Goal: Leave review/rating

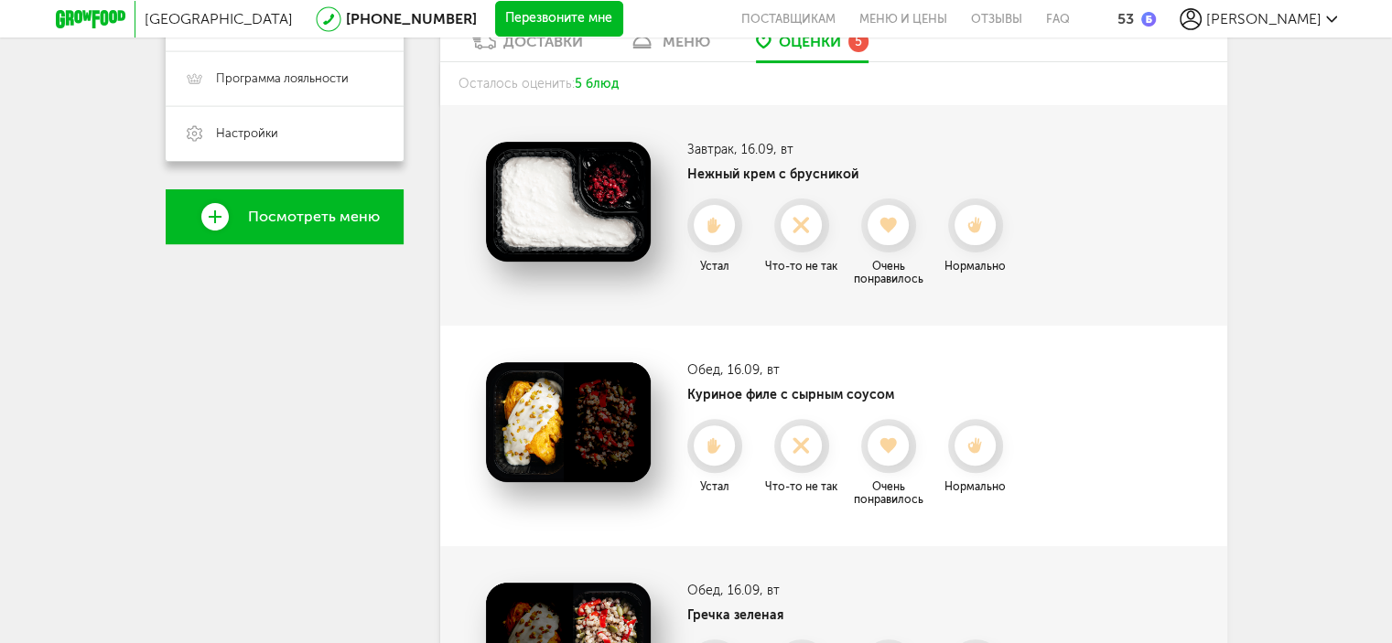
scroll to position [549, 0]
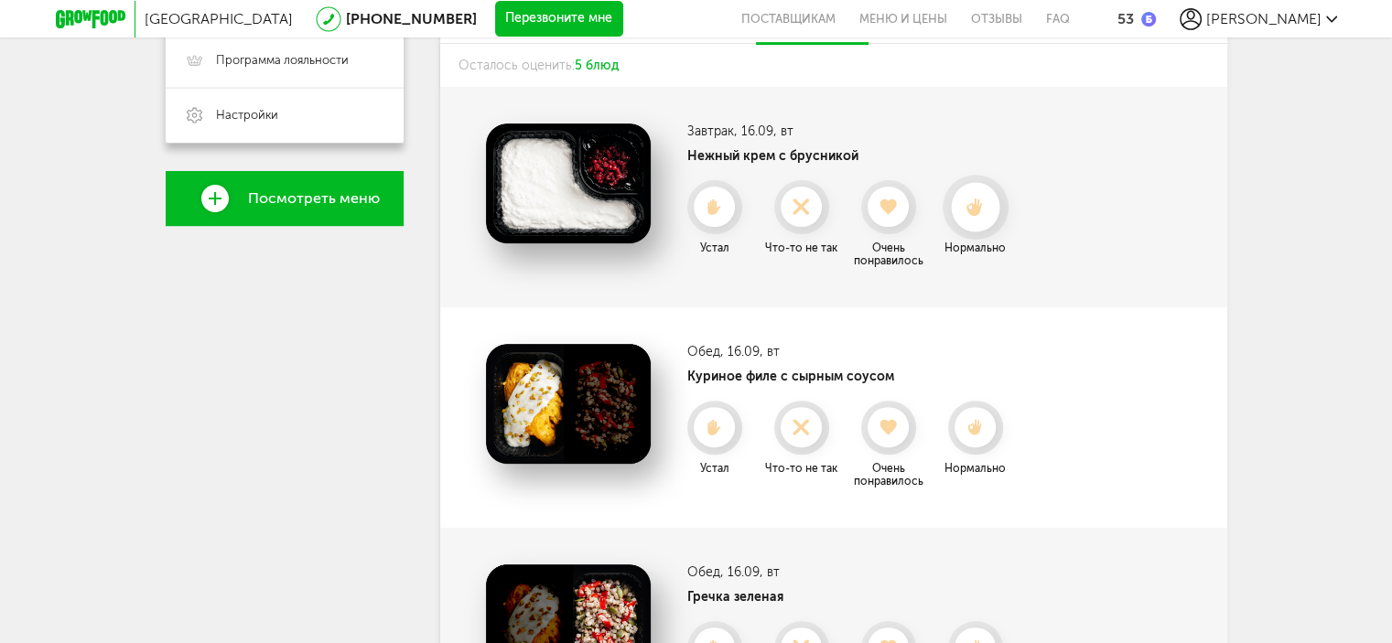
click at [972, 219] on div at bounding box center [975, 207] width 49 height 49
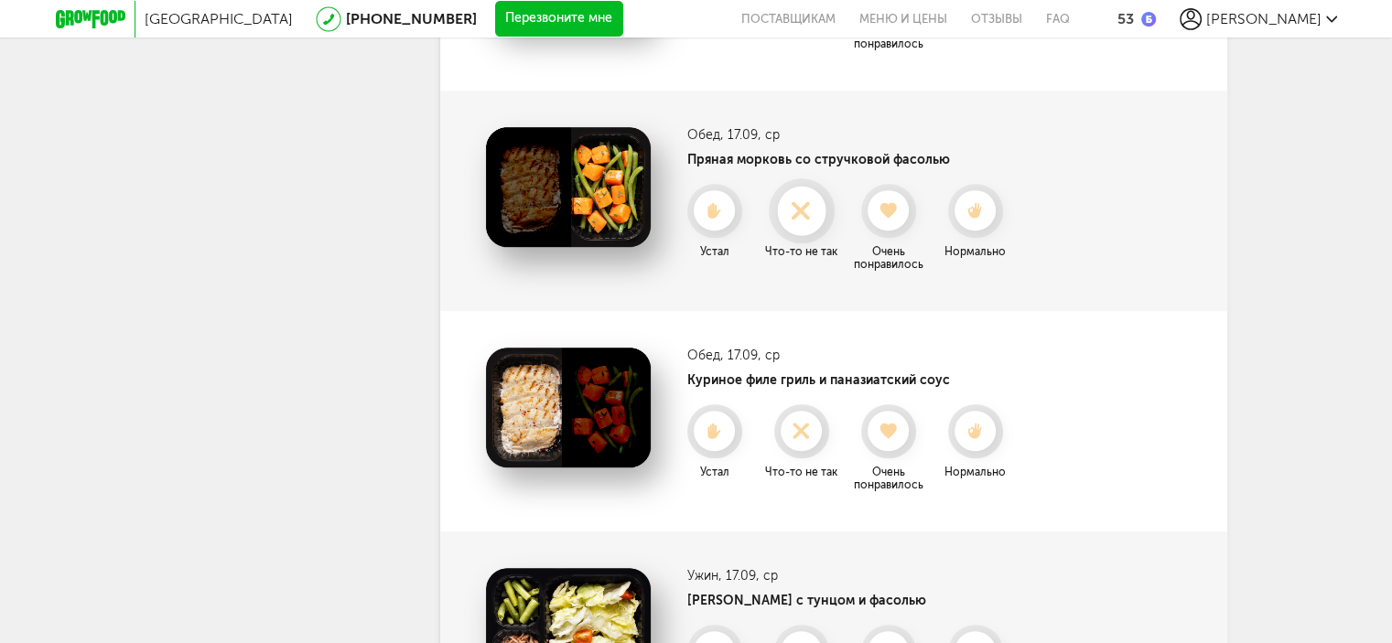
scroll to position [941, 0]
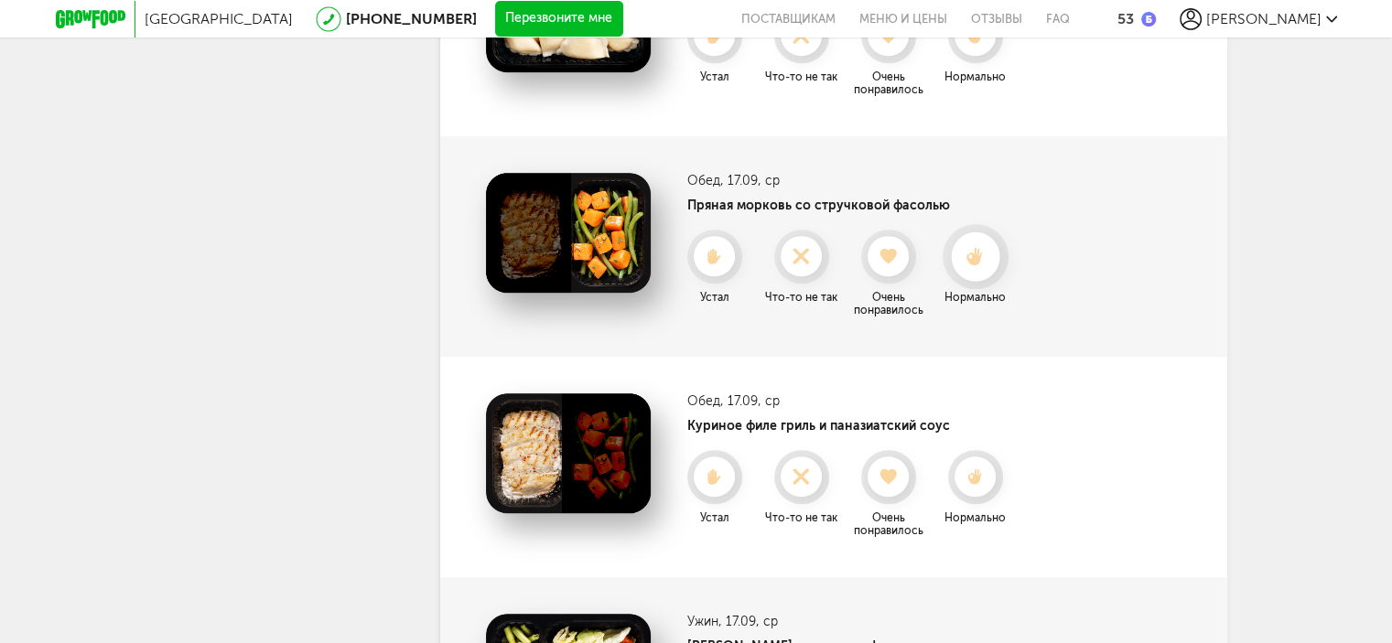
click at [983, 248] on icon at bounding box center [975, 257] width 49 height 20
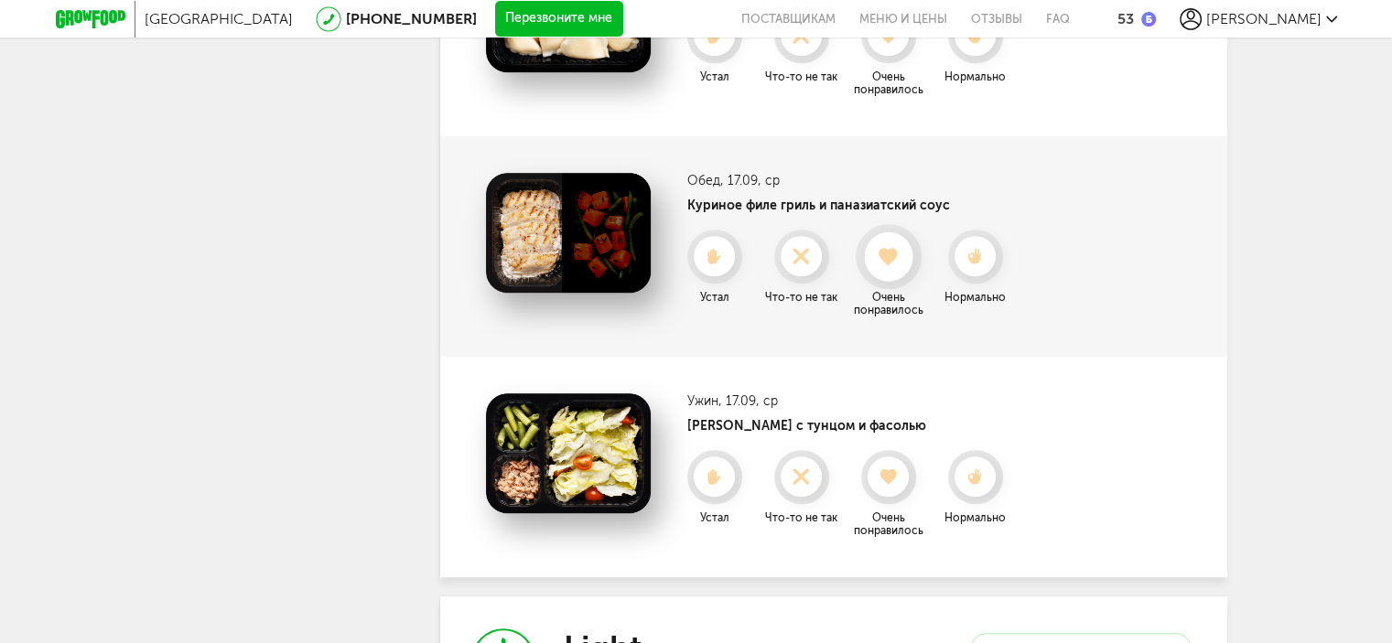
click at [887, 281] on div at bounding box center [889, 256] width 66 height 65
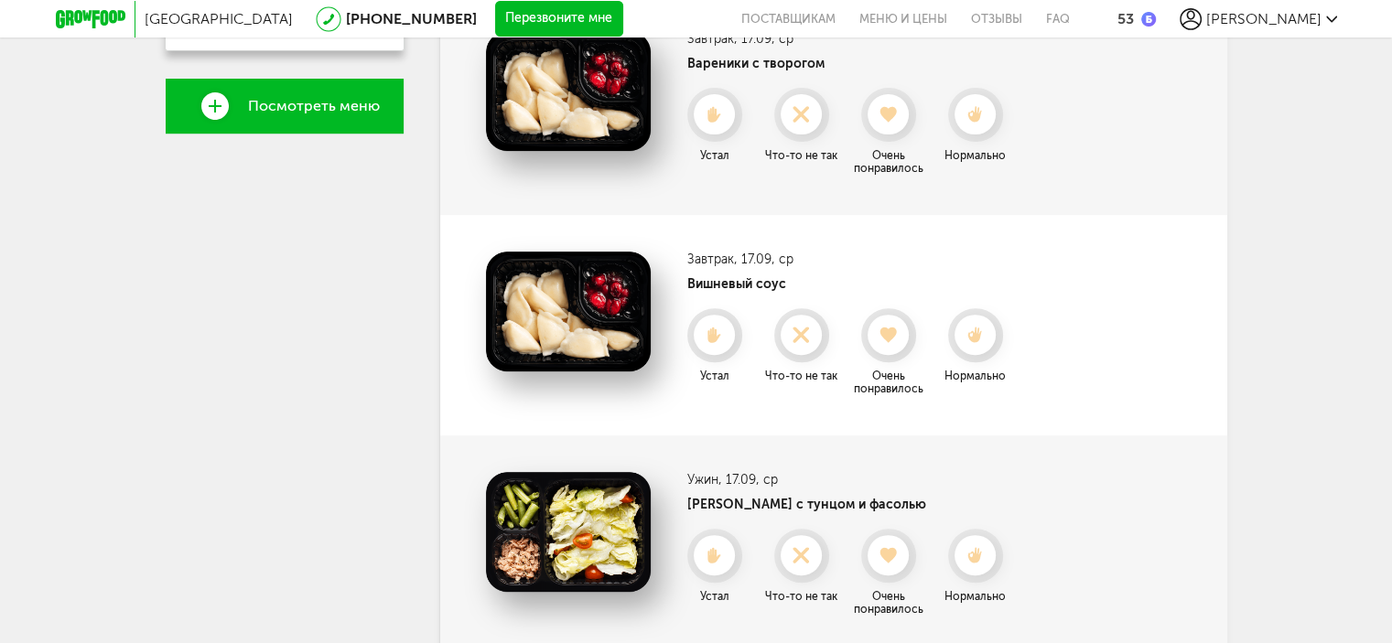
scroll to position [606, 0]
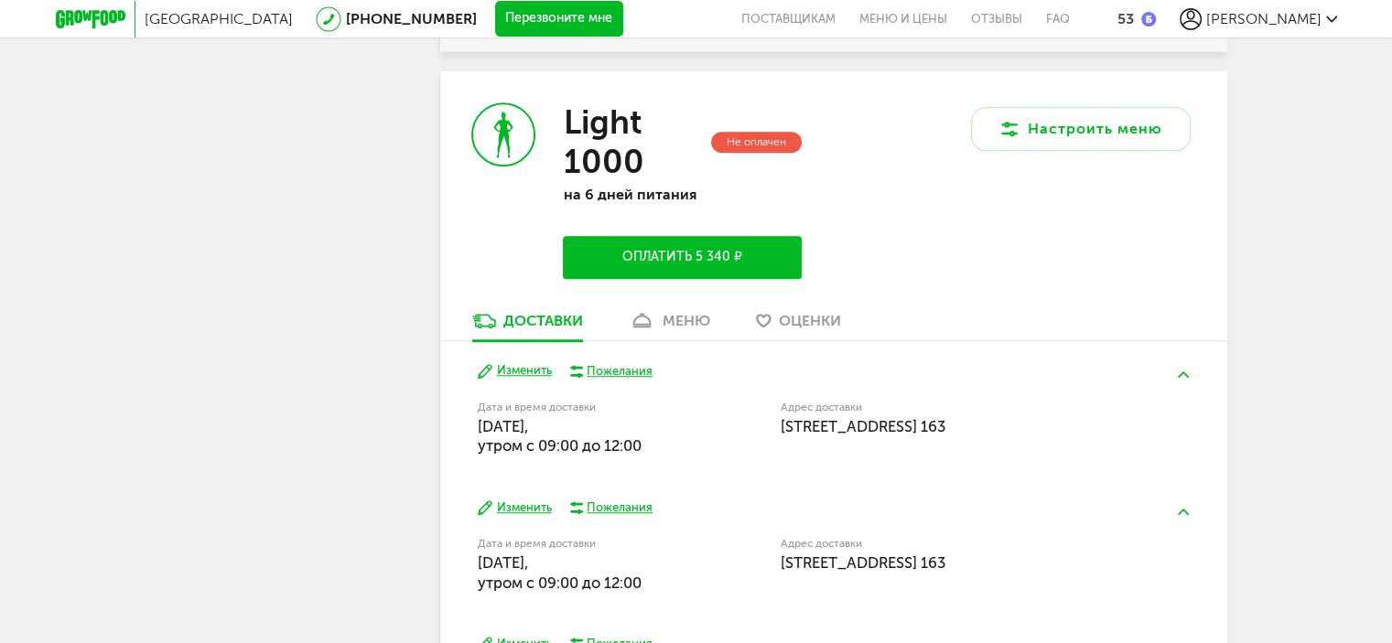
click at [769, 330] on link "Оценки" at bounding box center [798, 325] width 103 height 29
